Goal: Task Accomplishment & Management: Use online tool/utility

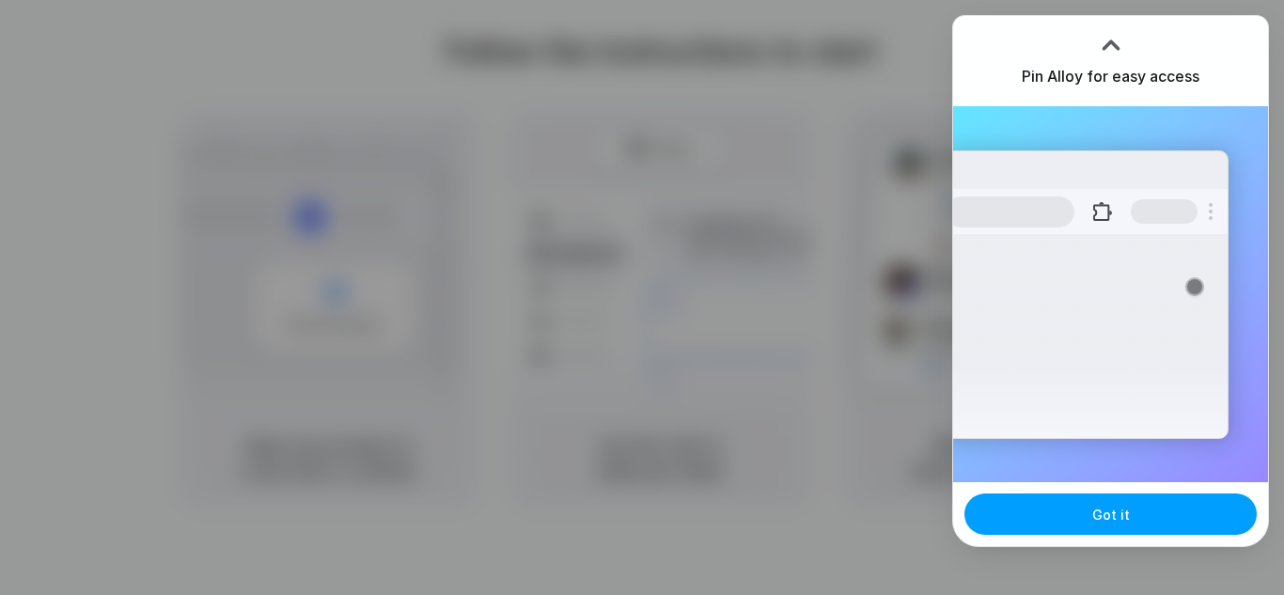
click at [1125, 499] on button "Got it" at bounding box center [1110, 513] width 292 height 41
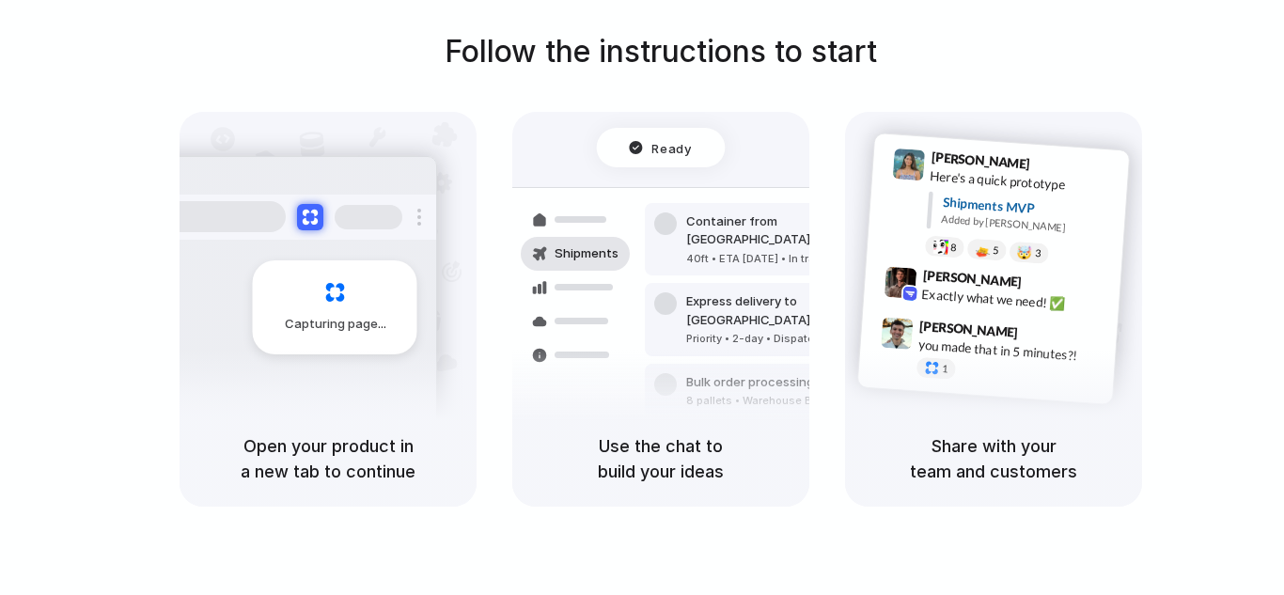
click at [1218, 92] on div "Follow the instructions to start Capturing page Open your product in a new tab …" at bounding box center [661, 267] width 1284 height 477
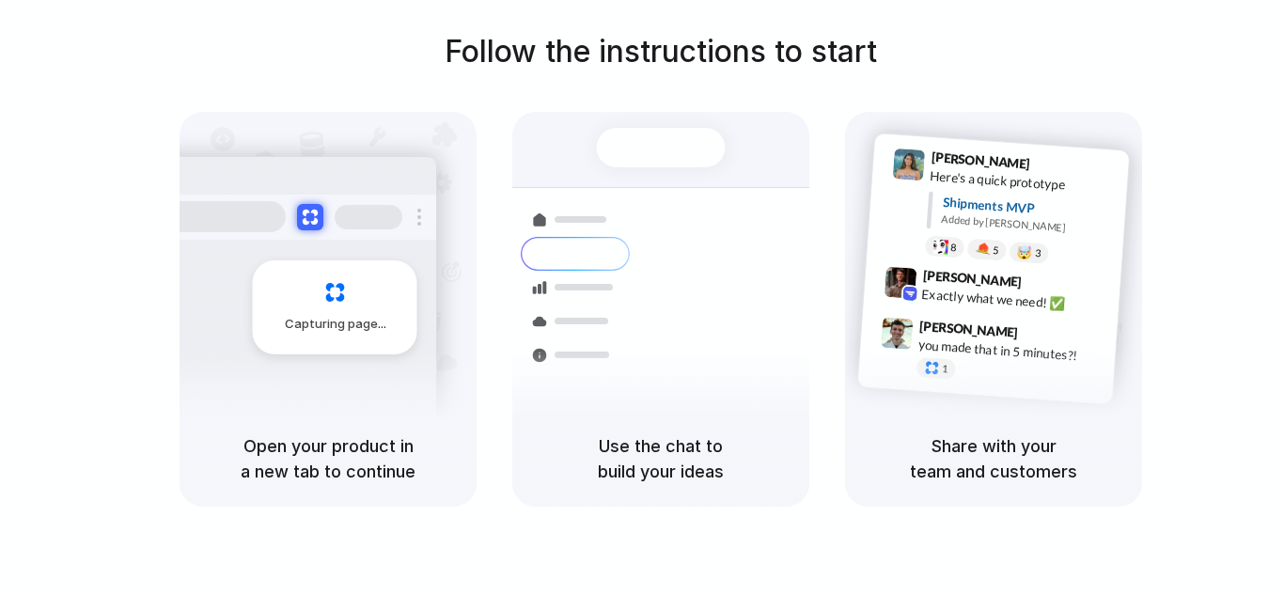
click at [314, 459] on h5 "Open your product in a new tab to continue" at bounding box center [328, 458] width 252 height 51
click at [316, 301] on div "Capturing page" at bounding box center [335, 307] width 164 height 94
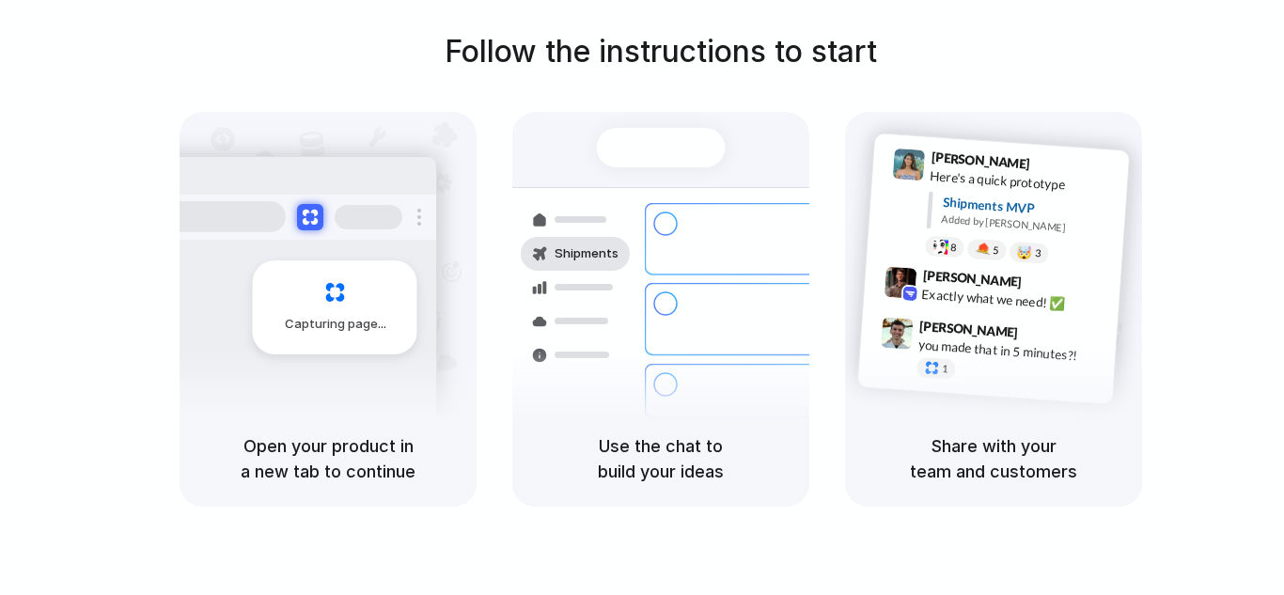
click at [574, 284] on div at bounding box center [583, 287] width 58 height 7
click at [981, 332] on span "Simon Kubica" at bounding box center [969, 328] width 100 height 27
